Goal: Download file/media

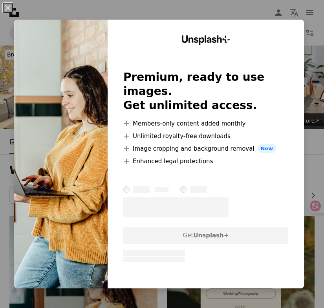
scroll to position [138, 0]
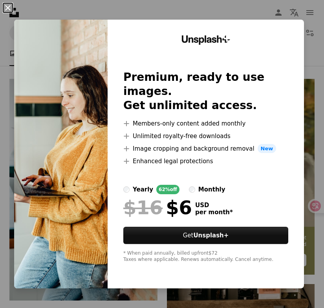
click at [8, 7] on button "An X shape" at bounding box center [7, 7] width 9 height 9
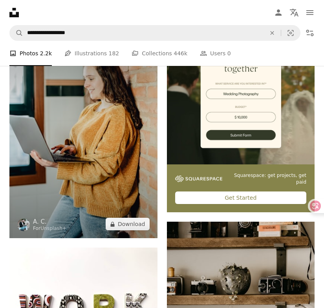
scroll to position [178, 0]
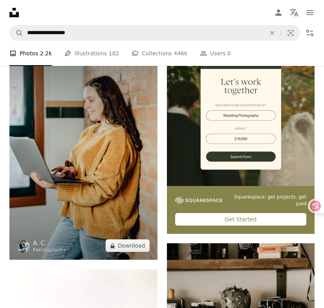
click at [55, 105] on img at bounding box center [83, 149] width 148 height 222
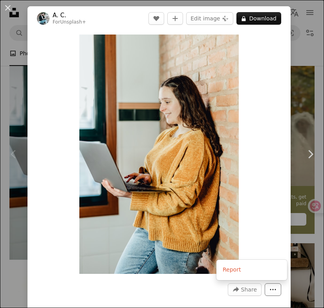
click at [281, 295] on button "More Actions" at bounding box center [273, 290] width 17 height 13
click at [261, 218] on dialog "An X shape Chevron left Chevron right A. C. For Unsplash+ A heart A plus sign E…" at bounding box center [162, 154] width 324 height 308
click at [33, 14] on header "A. C. For Unsplash+ A heart A plus sign Edit image Plus sign for Unsplash+ A lo…" at bounding box center [159, 18] width 263 height 24
click at [7, 8] on button "An X shape" at bounding box center [7, 7] width 9 height 9
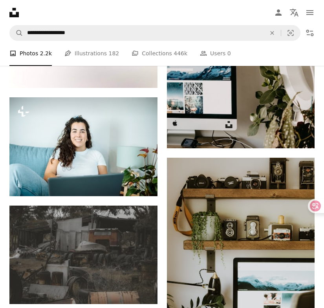
scroll to position [472, 0]
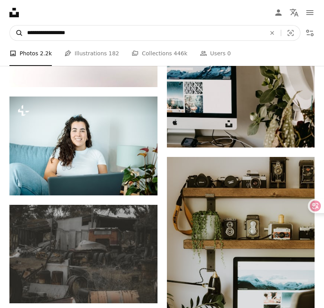
drag, startPoint x: 102, startPoint y: 33, endPoint x: 22, endPoint y: 32, distance: 80.2
click at [22, 32] on form "**********" at bounding box center [154, 33] width 291 height 16
paste input "Find visuals sitewide"
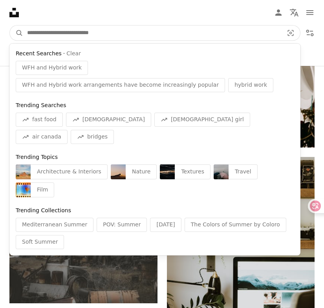
click at [55, 32] on input "Find visuals sitewide" at bounding box center [152, 33] width 258 height 15
paste input "Find visuals sitewide"
click at [97, 33] on input "Find visuals sitewide" at bounding box center [152, 33] width 258 height 15
paste input "**********"
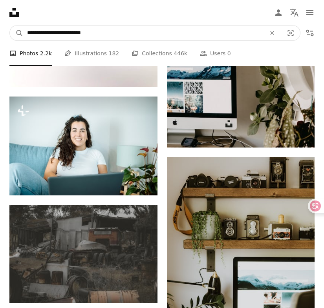
type input "**********"
click button "A magnifying glass" at bounding box center [16, 33] width 13 height 15
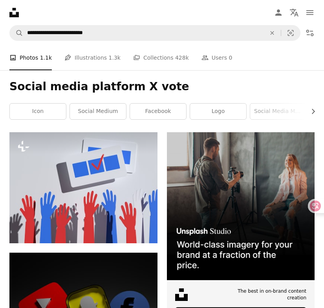
scroll to position [132, 0]
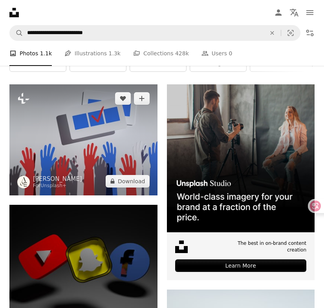
click at [106, 138] on img at bounding box center [83, 139] width 148 height 111
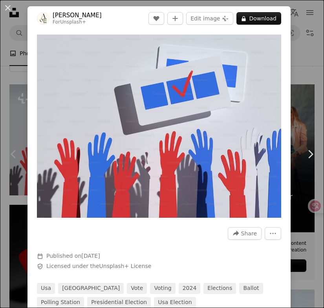
click at [298, 31] on div "An X shape Chevron left Chevron right [PERSON_NAME] For Unsplash+ A heart A plu…" at bounding box center [162, 154] width 324 height 308
